Goal: Task Accomplishment & Management: Use online tool/utility

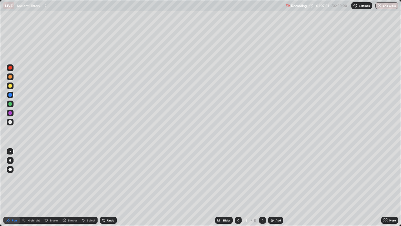
scroll to position [226, 401]
click at [12, 87] on div at bounding box center [10, 85] width 7 height 7
click at [12, 68] on div at bounding box center [10, 67] width 7 height 7
click at [240, 219] on icon at bounding box center [238, 220] width 5 height 5
click at [10, 104] on div at bounding box center [9, 103] width 3 height 3
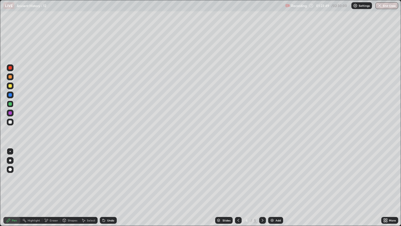
click at [10, 68] on div at bounding box center [9, 67] width 3 height 3
click at [11, 113] on div at bounding box center [9, 112] width 3 height 3
click at [262, 220] on icon at bounding box center [263, 220] width 5 height 5
click at [274, 223] on div "Add" at bounding box center [275, 220] width 15 height 7
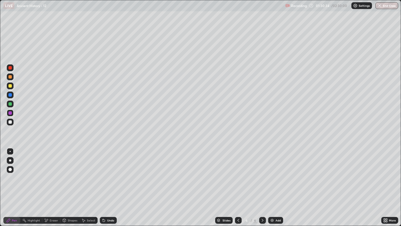
click at [10, 68] on div at bounding box center [9, 67] width 3 height 3
click at [12, 85] on div at bounding box center [10, 85] width 7 height 7
click at [12, 95] on div at bounding box center [10, 94] width 7 height 7
click at [57, 217] on div "Eraser" at bounding box center [51, 220] width 18 height 7
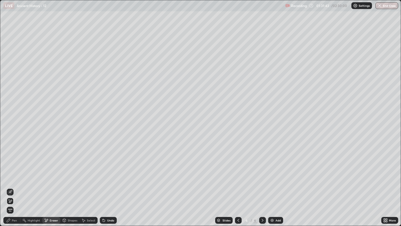
click at [13, 218] on div "Pen" at bounding box center [11, 220] width 17 height 7
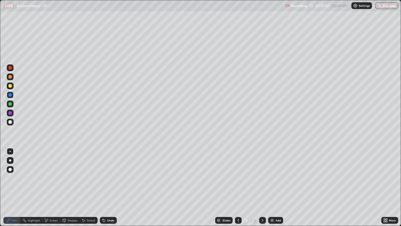
click at [11, 121] on div at bounding box center [9, 121] width 3 height 3
click at [262, 220] on icon at bounding box center [263, 220] width 5 height 5
click at [275, 221] on div "Add" at bounding box center [275, 220] width 15 height 7
click at [10, 86] on div at bounding box center [9, 85] width 3 height 3
click at [238, 220] on icon at bounding box center [239, 220] width 2 height 3
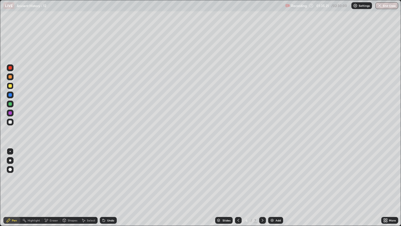
click at [241, 220] on div at bounding box center [238, 220] width 7 height 7
click at [262, 220] on icon at bounding box center [263, 220] width 5 height 5
click at [239, 217] on div at bounding box center [238, 220] width 7 height 7
click at [12, 104] on div at bounding box center [10, 103] width 7 height 7
click at [262, 220] on icon at bounding box center [263, 220] width 5 height 5
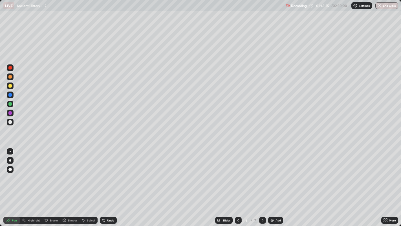
click at [262, 220] on icon at bounding box center [263, 220] width 5 height 5
click at [10, 95] on div at bounding box center [9, 94] width 3 height 3
click at [10, 86] on div at bounding box center [9, 85] width 3 height 3
click at [12, 67] on div at bounding box center [9, 67] width 3 height 3
click at [10, 104] on div at bounding box center [9, 103] width 3 height 3
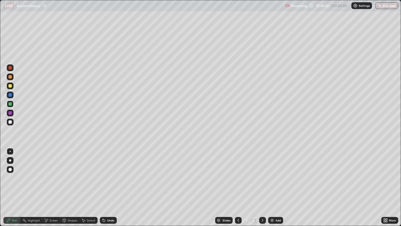
click at [18, 220] on div "Pen" at bounding box center [11, 220] width 17 height 7
click at [49, 219] on div "Eraser" at bounding box center [51, 220] width 18 height 7
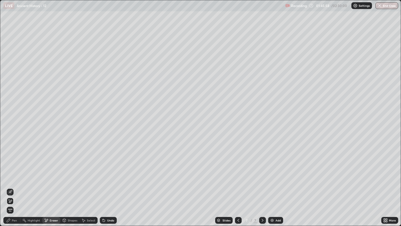
click at [13, 219] on div "Pen" at bounding box center [14, 220] width 5 height 3
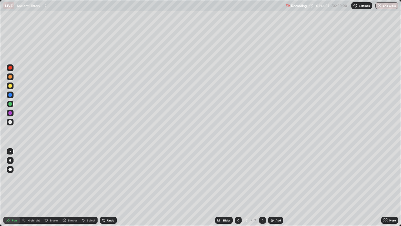
click at [13, 95] on div at bounding box center [10, 94] width 7 height 7
click at [11, 68] on div at bounding box center [9, 67] width 3 height 3
click at [13, 94] on div at bounding box center [10, 94] width 7 height 7
click at [274, 220] on img at bounding box center [272, 220] width 5 height 5
click at [13, 69] on div at bounding box center [10, 67] width 7 height 7
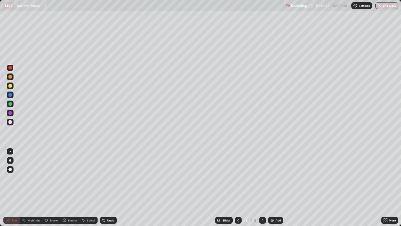
click at [11, 95] on div at bounding box center [9, 94] width 3 height 3
click at [10, 104] on div at bounding box center [9, 103] width 3 height 3
click at [224, 220] on div "Slides" at bounding box center [227, 220] width 8 height 3
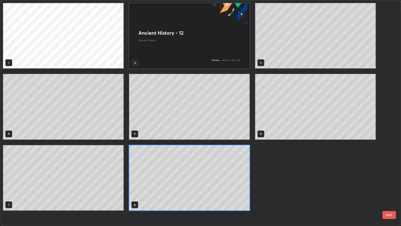
scroll to position [224, 398]
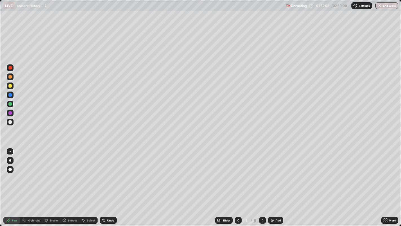
click at [11, 68] on div at bounding box center [9, 67] width 3 height 3
click at [225, 220] on div "Slides" at bounding box center [227, 220] width 8 height 3
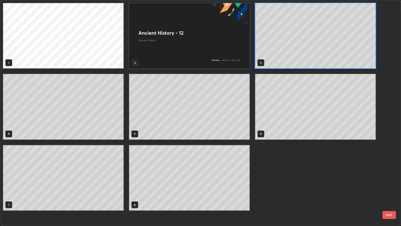
click at [222, 221] on div "1 2 3 4 5 6 7 8" at bounding box center [195, 113] width 391 height 226
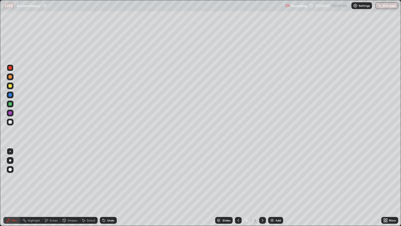
click at [271, 220] on img at bounding box center [272, 220] width 5 height 5
click at [11, 123] on div at bounding box center [9, 121] width 3 height 3
click at [10, 86] on div at bounding box center [9, 85] width 3 height 3
click at [10, 68] on div at bounding box center [9, 67] width 3 height 3
click at [10, 104] on div at bounding box center [9, 103] width 3 height 3
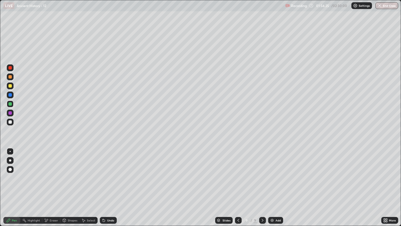
click at [10, 113] on div at bounding box center [9, 112] width 3 height 3
click at [10, 122] on div at bounding box center [9, 121] width 3 height 3
click at [11, 77] on div at bounding box center [9, 76] width 3 height 3
click at [274, 220] on img at bounding box center [272, 220] width 5 height 5
click at [10, 122] on div at bounding box center [9, 121] width 3 height 3
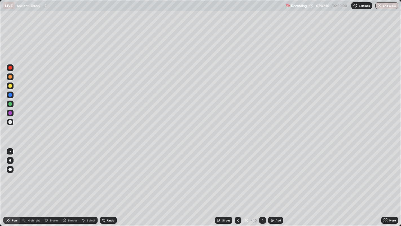
click at [11, 77] on div at bounding box center [9, 76] width 3 height 3
click at [11, 120] on div at bounding box center [10, 122] width 7 height 7
click at [46, 220] on icon at bounding box center [46, 220] width 3 height 3
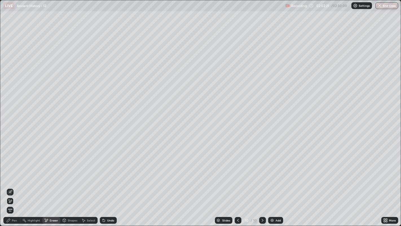
click at [12, 220] on div "Pen" at bounding box center [14, 220] width 5 height 3
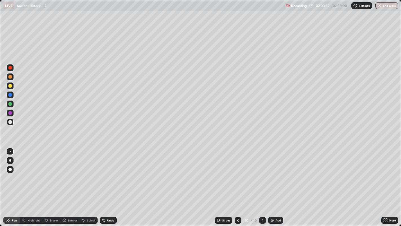
click at [10, 104] on div at bounding box center [9, 103] width 3 height 3
click at [10, 122] on div at bounding box center [9, 121] width 3 height 3
click at [10, 104] on div at bounding box center [9, 103] width 3 height 3
click at [12, 69] on div at bounding box center [9, 67] width 3 height 3
click at [12, 113] on div at bounding box center [9, 112] width 3 height 3
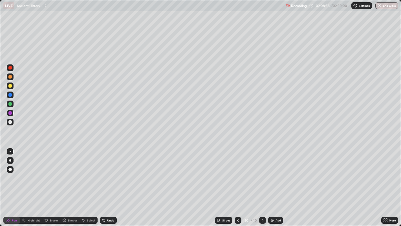
click at [10, 113] on div at bounding box center [9, 112] width 3 height 3
click at [13, 68] on div at bounding box center [10, 67] width 7 height 7
click at [387, 219] on icon at bounding box center [386, 218] width 1 height 1
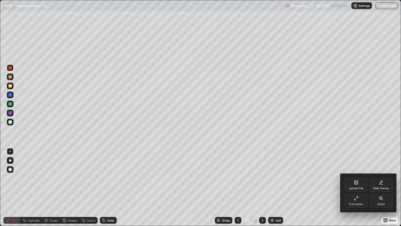
click at [352, 201] on div "Full screen" at bounding box center [356, 201] width 23 height 14
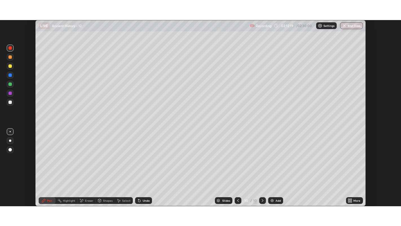
scroll to position [28043, 27827]
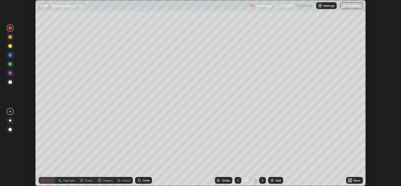
click at [349, 180] on icon at bounding box center [349, 179] width 1 height 1
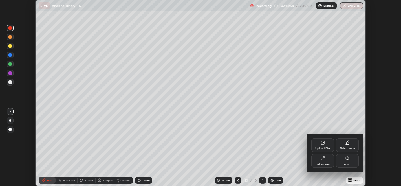
click at [318, 161] on div "Full screen" at bounding box center [323, 161] width 23 height 14
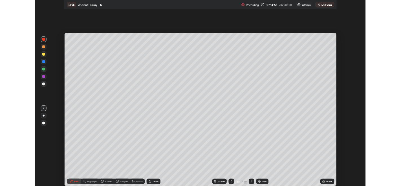
scroll to position [226, 401]
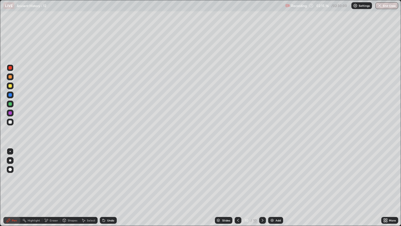
click at [386, 7] on button "End Class" at bounding box center [387, 5] width 23 height 7
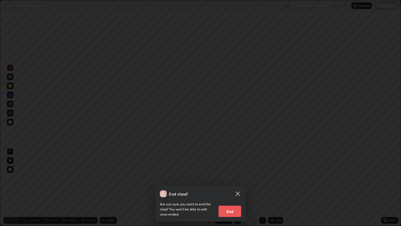
click at [231, 211] on button "End" at bounding box center [230, 211] width 23 height 11
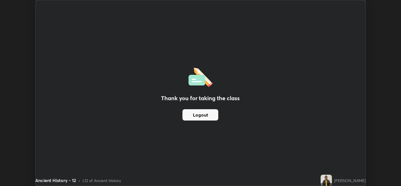
scroll to position [28043, 27827]
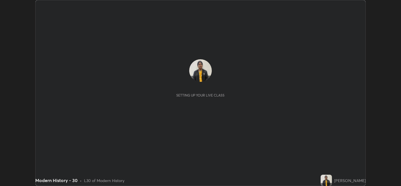
scroll to position [186, 401]
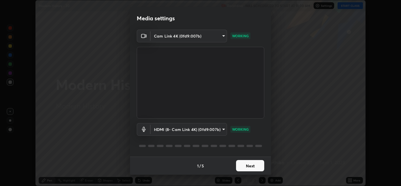
click at [249, 166] on button "Next" at bounding box center [250, 165] width 28 height 11
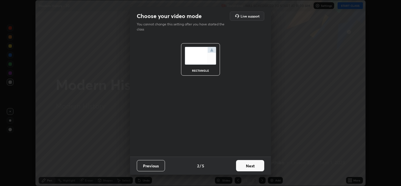
click at [249, 167] on button "Next" at bounding box center [250, 165] width 28 height 11
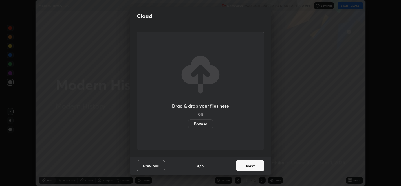
click at [250, 163] on button "Next" at bounding box center [250, 165] width 28 height 11
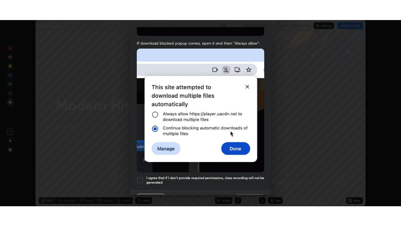
scroll to position [114, 0]
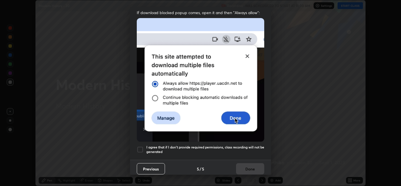
click at [139, 149] on div at bounding box center [140, 149] width 7 height 7
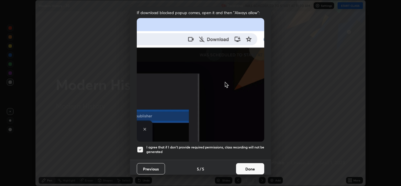
click at [243, 167] on button "Done" at bounding box center [250, 168] width 28 height 11
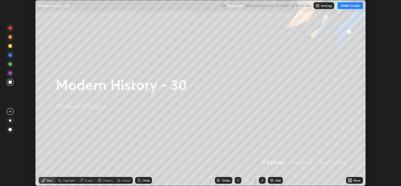
click at [351, 179] on icon at bounding box center [351, 179] width 1 height 1
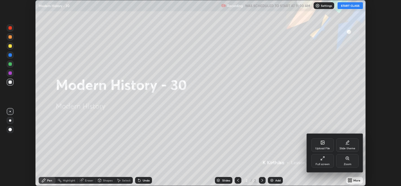
click at [322, 162] on div "Full screen" at bounding box center [323, 161] width 23 height 14
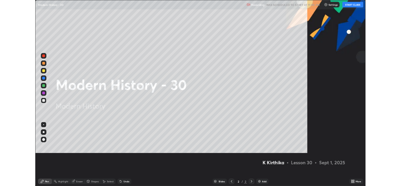
scroll to position [226, 401]
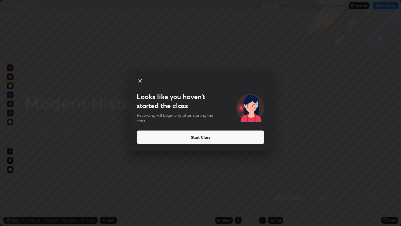
click at [207, 135] on button "Start Class" at bounding box center [201, 137] width 128 height 14
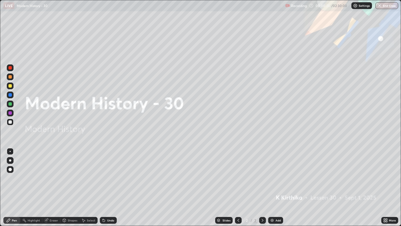
click at [11, 122] on div at bounding box center [9, 121] width 3 height 3
click at [272, 186] on img at bounding box center [272, 220] width 5 height 5
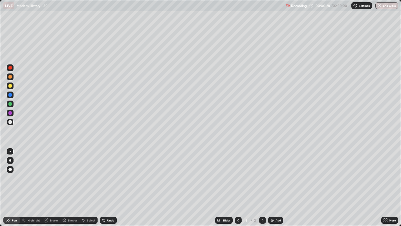
click at [52, 186] on div "Eraser" at bounding box center [54, 220] width 8 height 3
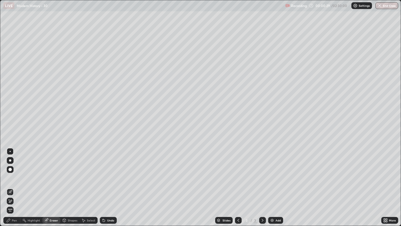
click at [10, 186] on icon at bounding box center [10, 201] width 5 height 5
click at [14, 186] on div "Pen" at bounding box center [14, 220] width 5 height 3
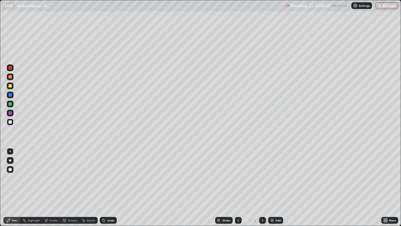
click at [11, 122] on div at bounding box center [9, 121] width 3 height 3
click at [269, 186] on div "Add" at bounding box center [275, 220] width 15 height 7
click at [12, 122] on div at bounding box center [10, 122] width 7 height 7
click at [11, 104] on div at bounding box center [9, 103] width 3 height 3
click at [12, 85] on div at bounding box center [10, 85] width 7 height 7
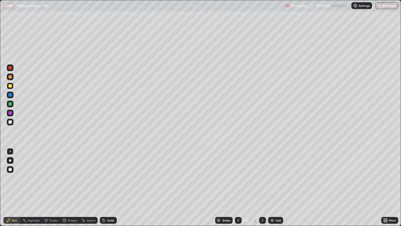
click at [10, 68] on div at bounding box center [9, 67] width 3 height 3
click at [12, 94] on div at bounding box center [10, 94] width 7 height 7
click at [10, 87] on div at bounding box center [9, 85] width 3 height 3
click at [10, 68] on div at bounding box center [9, 67] width 3 height 3
click at [13, 113] on div at bounding box center [10, 113] width 7 height 7
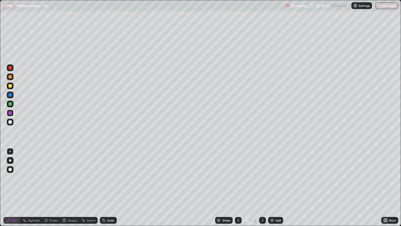
click at [239, 186] on icon at bounding box center [238, 220] width 5 height 5
click at [238, 186] on icon at bounding box center [239, 220] width 2 height 3
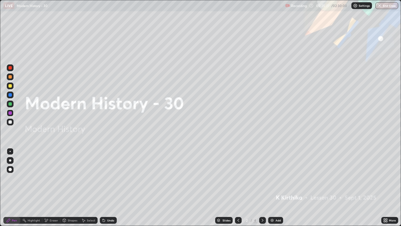
click at [262, 186] on icon at bounding box center [263, 220] width 5 height 5
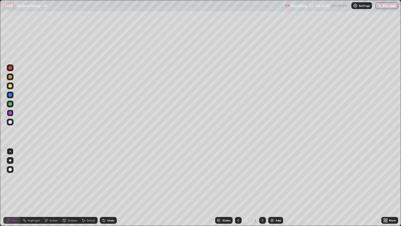
click at [262, 186] on icon at bounding box center [263, 220] width 5 height 5
click at [10, 68] on div at bounding box center [9, 67] width 3 height 3
click at [11, 85] on div at bounding box center [9, 85] width 3 height 3
click at [271, 186] on img at bounding box center [272, 220] width 5 height 5
click at [384, 186] on icon at bounding box center [384, 218] width 1 height 1
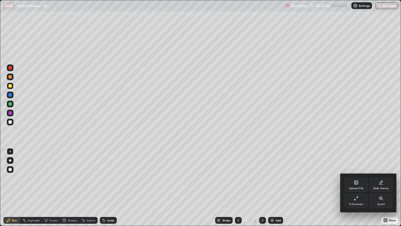
click at [356, 186] on icon at bounding box center [356, 198] width 5 height 5
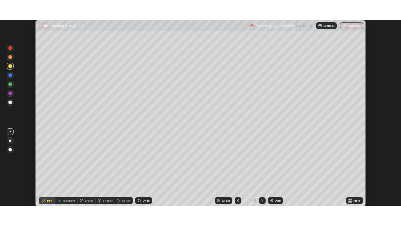
scroll to position [28043, 27827]
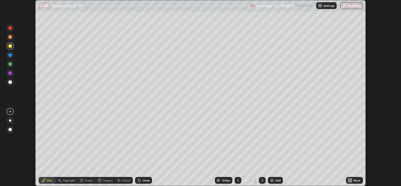
click at [349, 179] on icon at bounding box center [349, 179] width 1 height 1
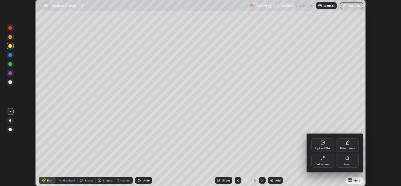
click at [323, 161] on div "Full screen" at bounding box center [323, 161] width 23 height 14
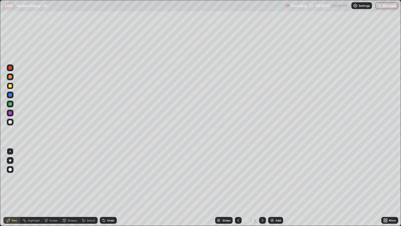
scroll to position [226, 401]
click at [238, 186] on icon at bounding box center [238, 220] width 5 height 5
click at [238, 186] on icon at bounding box center [239, 220] width 2 height 3
click at [12, 121] on div at bounding box center [10, 122] width 7 height 7
click at [270, 186] on img at bounding box center [272, 220] width 5 height 5
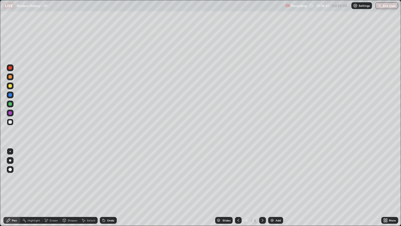
click at [238, 186] on icon at bounding box center [238, 220] width 5 height 5
click at [262, 186] on icon at bounding box center [263, 220] width 5 height 5
click at [12, 85] on div at bounding box center [10, 85] width 7 height 7
click at [10, 104] on div at bounding box center [9, 103] width 3 height 3
click at [12, 94] on div at bounding box center [10, 94] width 7 height 7
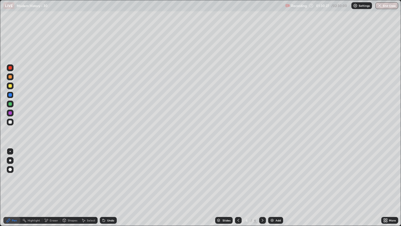
click at [11, 65] on div at bounding box center [10, 67] width 7 height 7
click at [272, 186] on img at bounding box center [272, 220] width 5 height 5
click at [236, 186] on icon at bounding box center [238, 220] width 5 height 5
click at [238, 186] on icon at bounding box center [238, 220] width 5 height 5
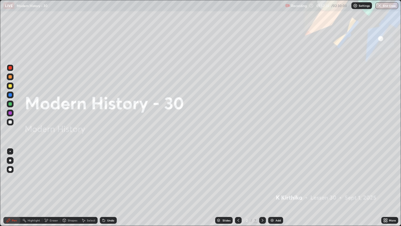
click at [262, 186] on icon at bounding box center [263, 220] width 5 height 5
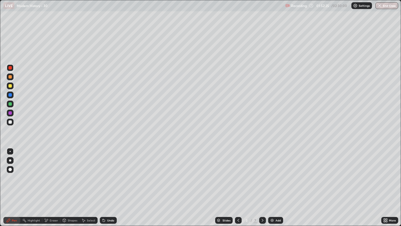
click at [262, 186] on icon at bounding box center [263, 220] width 5 height 5
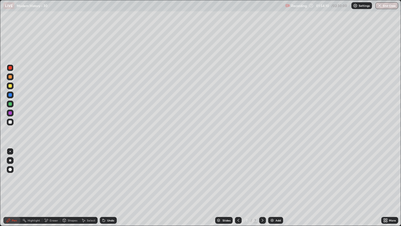
click at [262, 186] on icon at bounding box center [263, 220] width 5 height 5
click at [262, 186] on icon at bounding box center [263, 220] width 2 height 3
click at [237, 186] on icon at bounding box center [238, 220] width 5 height 5
click at [238, 186] on icon at bounding box center [238, 220] width 5 height 5
click at [235, 186] on div at bounding box center [238, 220] width 7 height 11
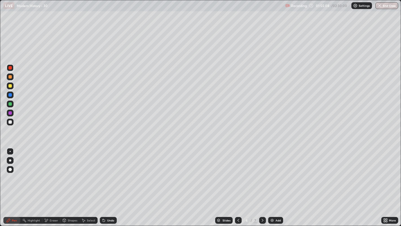
click at [262, 186] on icon at bounding box center [263, 220] width 5 height 5
click at [11, 94] on div at bounding box center [9, 94] width 3 height 3
click at [11, 104] on div at bounding box center [9, 103] width 3 height 3
click at [13, 123] on div at bounding box center [10, 122] width 7 height 7
click at [219, 186] on icon at bounding box center [218, 219] width 3 height 1
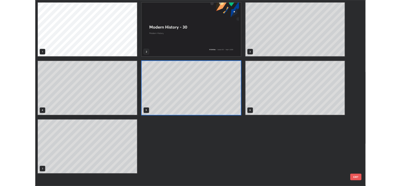
scroll to position [224, 398]
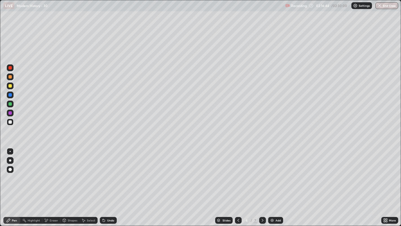
click at [386, 5] on button "End Class" at bounding box center [387, 5] width 23 height 7
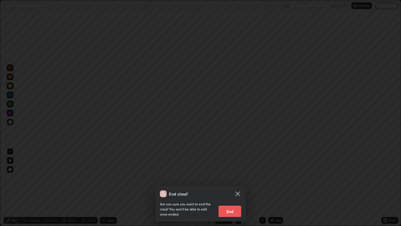
click at [236, 186] on button "End" at bounding box center [230, 211] width 23 height 11
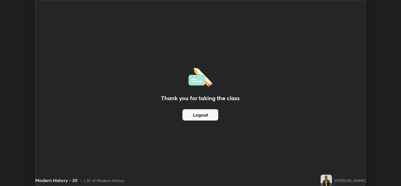
scroll to position [28043, 27827]
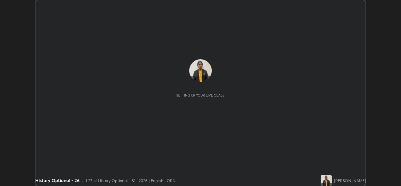
scroll to position [186, 401]
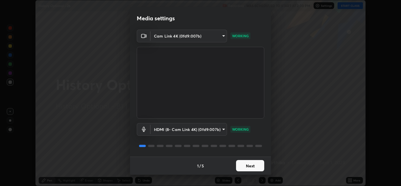
click at [250, 160] on button "Next" at bounding box center [250, 165] width 28 height 11
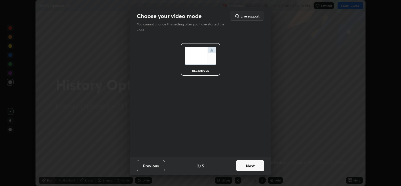
click at [247, 160] on button "Next" at bounding box center [250, 165] width 28 height 11
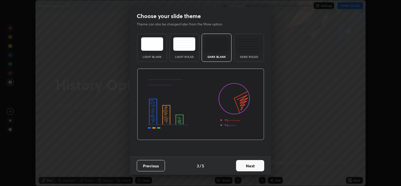
click at [246, 161] on button "Next" at bounding box center [250, 165] width 28 height 11
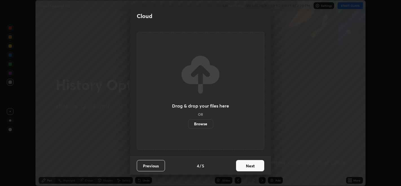
click at [247, 163] on button "Next" at bounding box center [250, 165] width 28 height 11
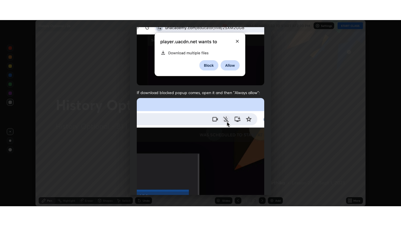
scroll to position [114, 0]
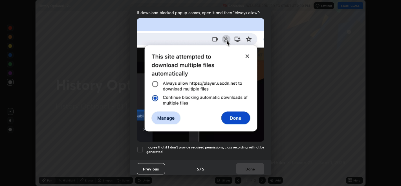
click at [141, 147] on div at bounding box center [140, 149] width 7 height 7
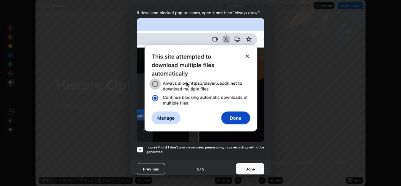
click at [245, 167] on button "Done" at bounding box center [250, 168] width 28 height 11
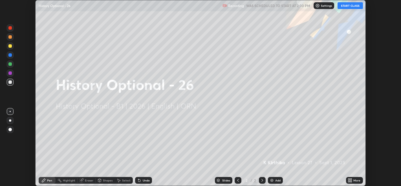
click at [351, 180] on icon at bounding box center [351, 179] width 1 height 1
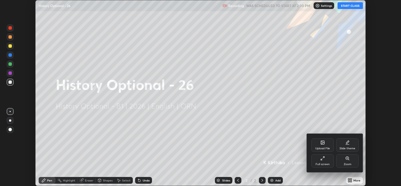
click at [320, 159] on div "Full screen" at bounding box center [323, 161] width 23 height 14
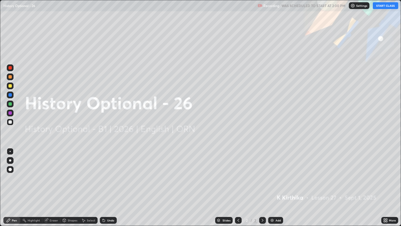
scroll to position [226, 401]
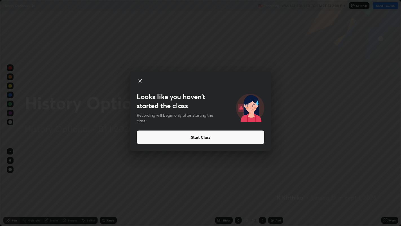
click at [195, 137] on button "Start Class" at bounding box center [201, 137] width 128 height 14
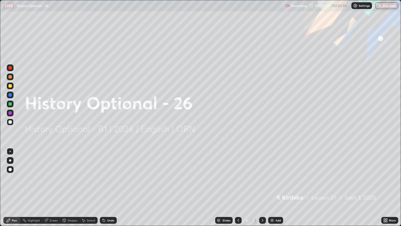
click at [274, 186] on div "Add" at bounding box center [275, 220] width 15 height 7
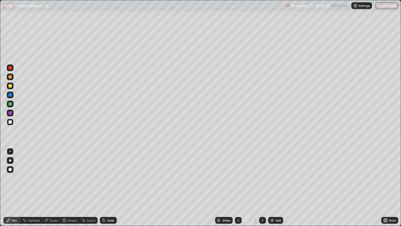
click at [51, 186] on div "Eraser" at bounding box center [54, 220] width 8 height 3
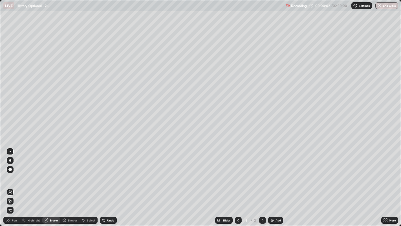
click at [12, 186] on icon at bounding box center [10, 201] width 5 height 5
click at [15, 186] on div "Pen" at bounding box center [14, 220] width 5 height 3
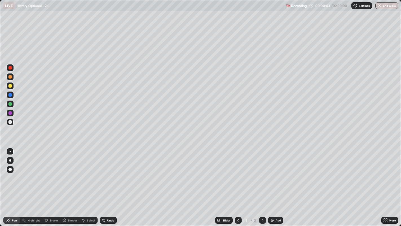
click at [10, 122] on div at bounding box center [9, 121] width 3 height 3
click at [10, 68] on div at bounding box center [9, 67] width 3 height 3
click at [11, 77] on div at bounding box center [9, 76] width 3 height 3
click at [51, 186] on div "Eraser" at bounding box center [54, 220] width 8 height 3
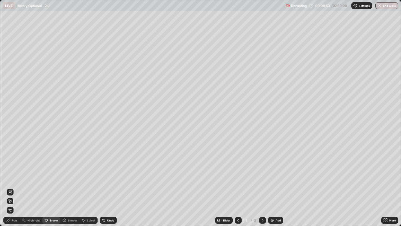
click at [12, 186] on div "Pen" at bounding box center [14, 220] width 5 height 3
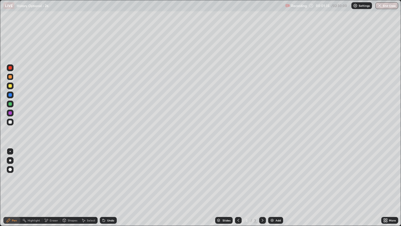
click at [54, 186] on div "Eraser" at bounding box center [54, 220] width 8 height 3
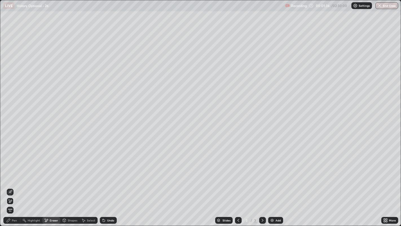
click at [14, 186] on div "Pen" at bounding box center [14, 220] width 5 height 3
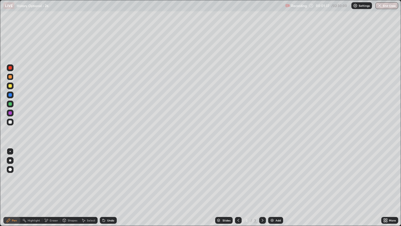
click at [10, 77] on div at bounding box center [9, 76] width 3 height 3
click at [12, 105] on div at bounding box center [10, 103] width 7 height 7
click at [11, 86] on div at bounding box center [9, 85] width 3 height 3
click at [11, 113] on div at bounding box center [9, 112] width 3 height 3
click at [10, 86] on div at bounding box center [9, 85] width 3 height 3
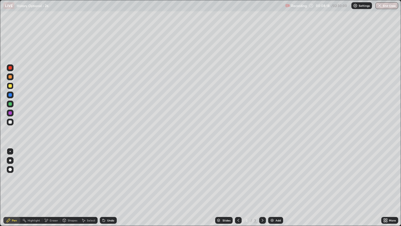
click at [11, 68] on div at bounding box center [9, 67] width 3 height 3
click at [11, 85] on div at bounding box center [9, 85] width 3 height 3
click at [262, 186] on icon at bounding box center [263, 220] width 5 height 5
click at [274, 186] on img at bounding box center [272, 220] width 5 height 5
click at [10, 113] on div at bounding box center [9, 112] width 3 height 3
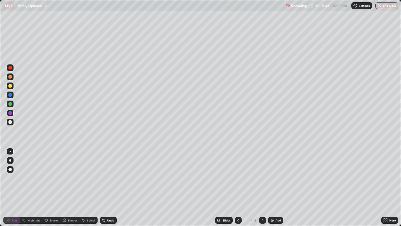
click at [238, 186] on icon at bounding box center [238, 220] width 5 height 5
click at [262, 186] on icon at bounding box center [263, 220] width 5 height 5
click at [272, 186] on div "Add" at bounding box center [275, 220] width 15 height 7
click at [12, 123] on div at bounding box center [10, 122] width 7 height 7
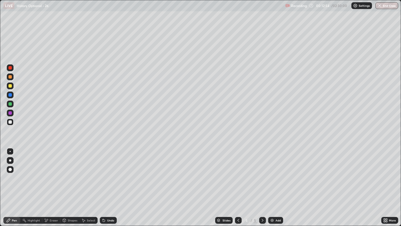
click at [93, 186] on div "Select" at bounding box center [89, 220] width 18 height 7
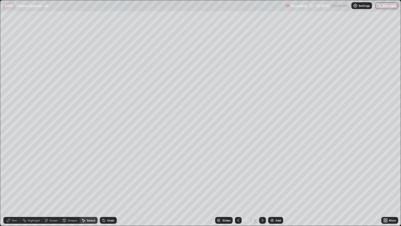
click at [16, 186] on div "Pen" at bounding box center [14, 220] width 5 height 3
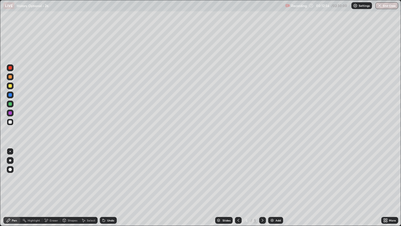
click at [11, 125] on div at bounding box center [10, 122] width 7 height 7
click at [52, 186] on div "Eraser" at bounding box center [54, 220] width 8 height 3
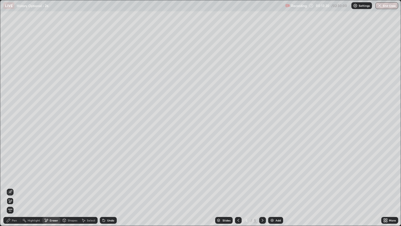
click at [12, 186] on div "Pen" at bounding box center [14, 220] width 5 height 3
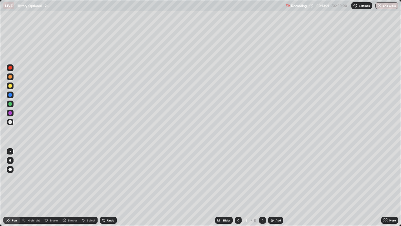
click at [12, 103] on div at bounding box center [9, 103] width 3 height 3
click at [262, 186] on icon at bounding box center [263, 220] width 5 height 5
click at [272, 186] on img at bounding box center [272, 220] width 5 height 5
click at [11, 95] on div at bounding box center [9, 94] width 3 height 3
click at [239, 186] on icon at bounding box center [238, 220] width 5 height 5
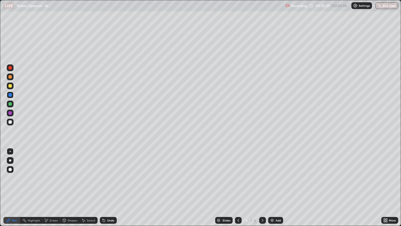
click at [259, 186] on div at bounding box center [262, 220] width 7 height 7
click at [262, 186] on icon at bounding box center [263, 220] width 5 height 5
click at [278, 186] on div "Add" at bounding box center [278, 220] width 5 height 3
click at [11, 122] on div at bounding box center [9, 121] width 3 height 3
click at [12, 68] on div at bounding box center [10, 67] width 7 height 7
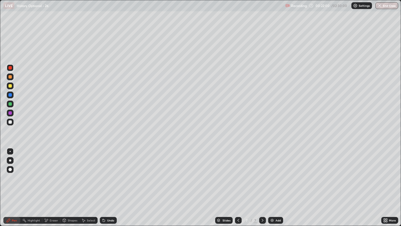
click at [8, 103] on div at bounding box center [9, 103] width 3 height 3
click at [239, 186] on div at bounding box center [238, 220] width 7 height 7
click at [262, 186] on icon at bounding box center [263, 220] width 5 height 5
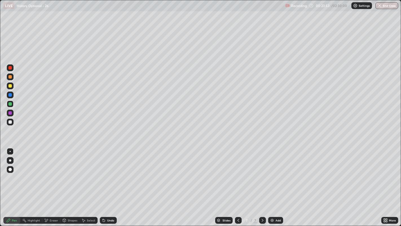
click at [9, 94] on div at bounding box center [9, 94] width 3 height 3
click at [238, 186] on icon at bounding box center [238, 220] width 5 height 5
click at [262, 186] on icon at bounding box center [263, 220] width 5 height 5
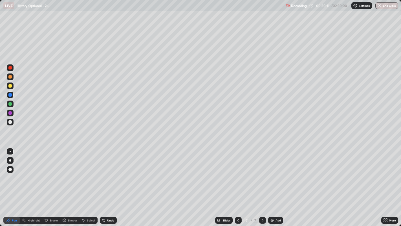
click at [10, 85] on div at bounding box center [9, 85] width 3 height 3
click at [10, 94] on div at bounding box center [9, 94] width 3 height 3
click at [10, 77] on div at bounding box center [9, 76] width 3 height 3
click at [13, 113] on div at bounding box center [10, 113] width 7 height 7
click at [12, 104] on div at bounding box center [9, 103] width 3 height 3
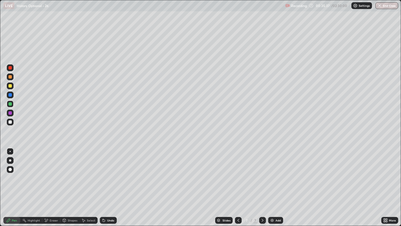
click at [12, 67] on div at bounding box center [10, 67] width 7 height 7
click at [262, 186] on icon at bounding box center [263, 220] width 5 height 5
click at [274, 186] on img at bounding box center [272, 220] width 5 height 5
click at [11, 122] on div at bounding box center [9, 121] width 3 height 3
click at [12, 86] on div at bounding box center [10, 85] width 7 height 7
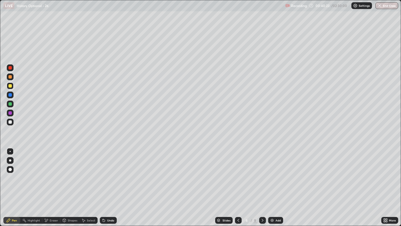
click at [10, 104] on div at bounding box center [9, 103] width 3 height 3
click at [13, 77] on div at bounding box center [10, 76] width 7 height 7
click at [10, 122] on div at bounding box center [9, 121] width 3 height 3
click at [12, 96] on div at bounding box center [10, 94] width 7 height 7
click at [10, 68] on div at bounding box center [9, 67] width 3 height 3
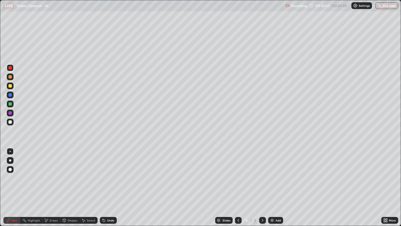
click at [10, 85] on div at bounding box center [9, 85] width 3 height 3
click at [10, 122] on div at bounding box center [9, 121] width 3 height 3
click at [12, 87] on div at bounding box center [10, 85] width 7 height 7
click at [10, 77] on div at bounding box center [9, 76] width 3 height 3
click at [235, 186] on div at bounding box center [238, 220] width 7 height 7
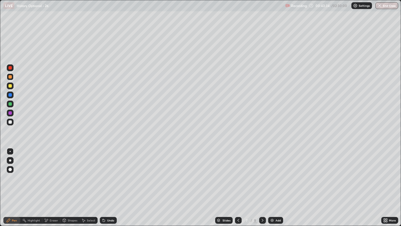
click at [238, 186] on icon at bounding box center [238, 220] width 5 height 5
click at [262, 186] on icon at bounding box center [263, 220] width 5 height 5
click at [262, 186] on div at bounding box center [262, 220] width 7 height 11
click at [238, 186] on icon at bounding box center [238, 220] width 5 height 5
click at [261, 186] on icon at bounding box center [263, 220] width 5 height 5
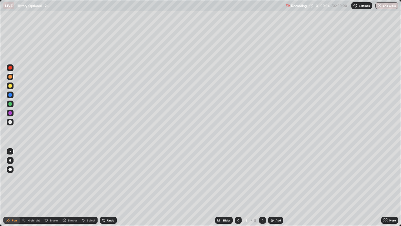
click at [276, 186] on div "Add" at bounding box center [278, 220] width 5 height 3
click at [10, 122] on div at bounding box center [9, 121] width 3 height 3
click at [12, 86] on div at bounding box center [9, 85] width 3 height 3
click at [11, 104] on div at bounding box center [9, 103] width 3 height 3
click at [12, 76] on div at bounding box center [9, 76] width 3 height 3
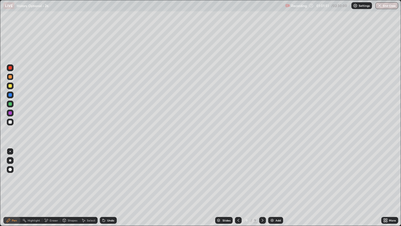
click at [56, 186] on div "Eraser" at bounding box center [54, 220] width 8 height 3
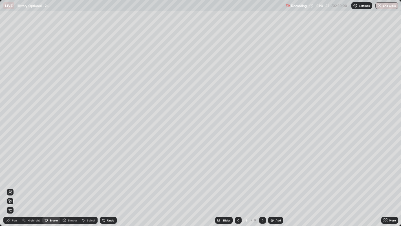
click at [12, 186] on div "Pen" at bounding box center [14, 220] width 5 height 3
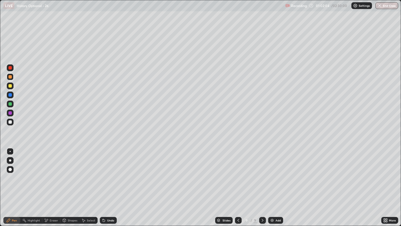
click at [11, 113] on div at bounding box center [9, 112] width 3 height 3
click at [9, 103] on div at bounding box center [9, 103] width 3 height 3
click at [10, 85] on div at bounding box center [9, 85] width 3 height 3
click at [10, 69] on div at bounding box center [9, 67] width 3 height 3
click at [10, 103] on div at bounding box center [9, 103] width 3 height 3
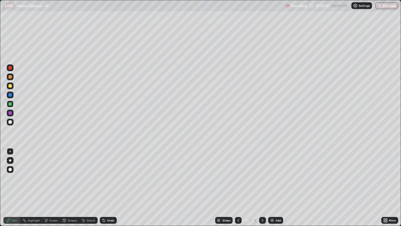
click at [10, 77] on div at bounding box center [9, 76] width 3 height 3
click at [10, 122] on div at bounding box center [9, 121] width 3 height 3
click at [11, 67] on div at bounding box center [9, 67] width 3 height 3
click at [238, 186] on icon at bounding box center [238, 220] width 5 height 5
click at [236, 186] on div at bounding box center [238, 220] width 7 height 7
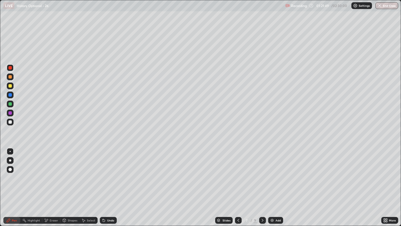
click at [231, 186] on div "Slides" at bounding box center [224, 220] width 18 height 7
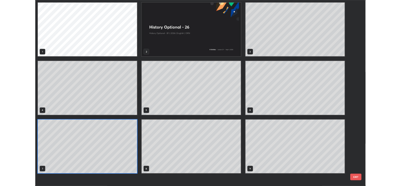
scroll to position [224, 398]
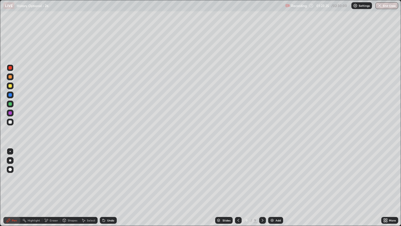
click at [272, 186] on img at bounding box center [272, 220] width 5 height 5
click at [11, 121] on div at bounding box center [9, 121] width 3 height 3
click at [10, 122] on div at bounding box center [9, 121] width 3 height 3
click at [11, 85] on div at bounding box center [9, 85] width 3 height 3
click at [11, 95] on div at bounding box center [9, 94] width 3 height 3
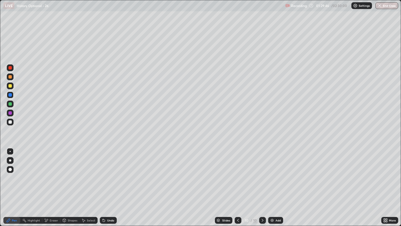
click at [12, 85] on div at bounding box center [9, 85] width 3 height 3
click at [11, 77] on div at bounding box center [9, 76] width 3 height 3
click at [13, 125] on div at bounding box center [10, 121] width 7 height 9
click at [10, 86] on div at bounding box center [9, 85] width 3 height 3
click at [12, 120] on div at bounding box center [10, 122] width 7 height 7
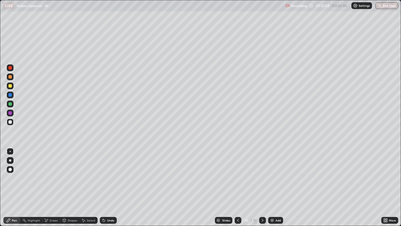
click at [11, 113] on div at bounding box center [9, 112] width 3 height 3
click at [10, 122] on div at bounding box center [9, 121] width 3 height 3
click at [268, 186] on div "Add" at bounding box center [275, 220] width 15 height 7
click at [56, 186] on div "Eraser" at bounding box center [51, 220] width 18 height 7
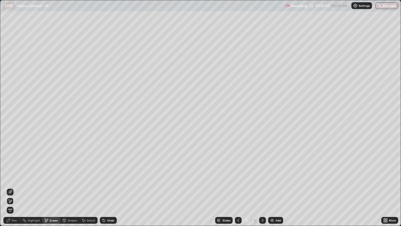
click at [18, 186] on div "Pen" at bounding box center [11, 220] width 17 height 7
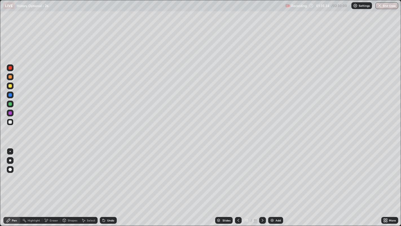
click at [10, 86] on div at bounding box center [9, 85] width 3 height 3
click at [12, 120] on div at bounding box center [10, 122] width 7 height 7
click at [10, 84] on div at bounding box center [9, 85] width 3 height 3
click at [237, 186] on icon at bounding box center [238, 220] width 5 height 5
click at [260, 186] on div at bounding box center [262, 220] width 7 height 7
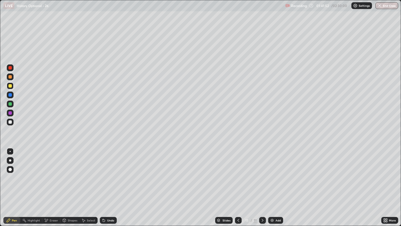
click at [10, 122] on div at bounding box center [9, 121] width 3 height 3
click at [12, 105] on div at bounding box center [10, 103] width 7 height 7
click at [238, 186] on icon at bounding box center [238, 220] width 5 height 5
click at [11, 78] on div at bounding box center [9, 76] width 3 height 3
click at [262, 186] on icon at bounding box center [263, 220] width 5 height 5
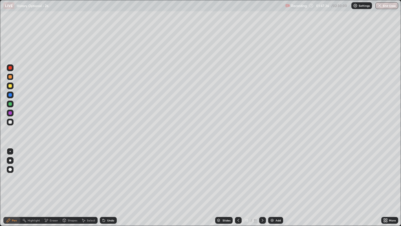
click at [259, 186] on div at bounding box center [262, 220] width 7 height 7
click at [273, 186] on img at bounding box center [272, 220] width 5 height 5
click at [10, 77] on div at bounding box center [9, 76] width 3 height 3
click at [54, 186] on div "Eraser" at bounding box center [54, 220] width 8 height 3
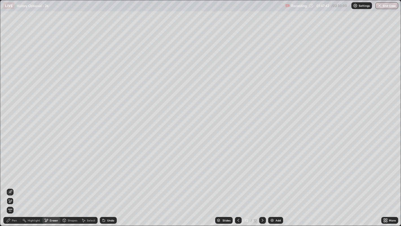
click at [12, 186] on div "Pen" at bounding box center [11, 220] width 17 height 7
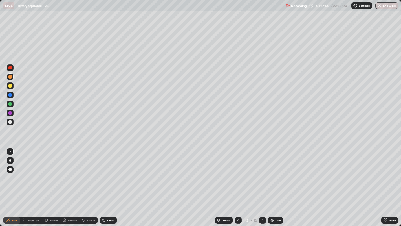
click at [12, 84] on div at bounding box center [10, 85] width 7 height 7
click at [51, 186] on div "Eraser" at bounding box center [54, 220] width 8 height 3
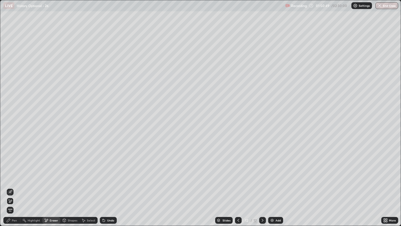
click at [10, 186] on icon at bounding box center [8, 220] width 5 height 5
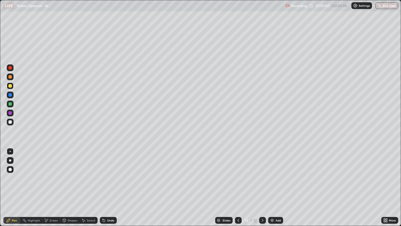
click at [10, 77] on div at bounding box center [9, 76] width 3 height 3
click at [12, 95] on div at bounding box center [10, 94] width 7 height 7
click at [12, 103] on div at bounding box center [9, 103] width 3 height 3
click at [10, 85] on div at bounding box center [9, 85] width 3 height 3
click at [12, 96] on div at bounding box center [10, 94] width 7 height 7
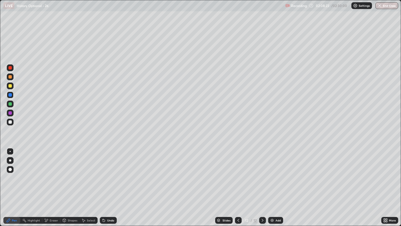
click at [12, 85] on div at bounding box center [10, 85] width 7 height 7
click at [13, 76] on div at bounding box center [10, 76] width 7 height 7
click at [271, 186] on img at bounding box center [272, 220] width 5 height 5
click at [10, 95] on div at bounding box center [9, 94] width 3 height 3
click at [11, 86] on div at bounding box center [9, 85] width 3 height 3
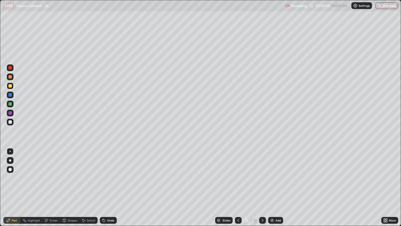
click at [11, 93] on div at bounding box center [9, 94] width 3 height 3
click at [57, 186] on div "Eraser" at bounding box center [54, 220] width 8 height 3
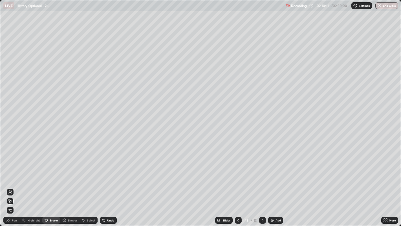
click at [11, 186] on div "Pen" at bounding box center [11, 220] width 17 height 7
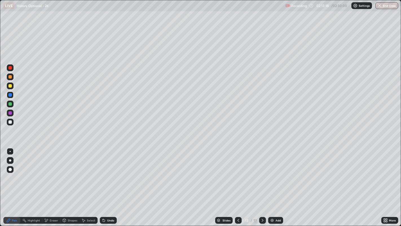
click at [9, 78] on div at bounding box center [9, 76] width 3 height 3
click at [271, 186] on img at bounding box center [272, 220] width 5 height 5
click at [10, 95] on div at bounding box center [9, 94] width 3 height 3
click at [272, 186] on img at bounding box center [272, 220] width 5 height 5
click at [9, 121] on div at bounding box center [9, 121] width 3 height 3
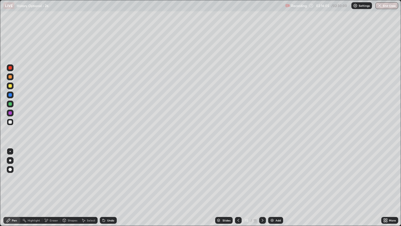
click at [383, 6] on button "End Class" at bounding box center [387, 5] width 23 height 7
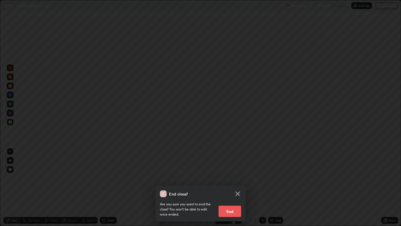
click at [231, 186] on button "End" at bounding box center [230, 211] width 23 height 11
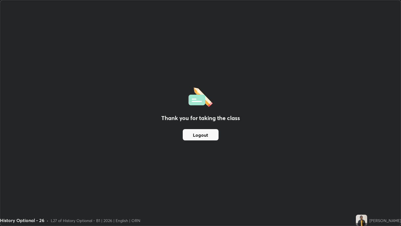
click at [247, 78] on div "Thank you for taking the class Logout" at bounding box center [200, 112] width 401 height 225
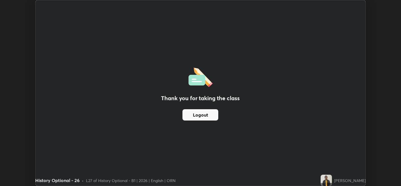
scroll to position [28043, 27827]
